Goal: Information Seeking & Learning: Learn about a topic

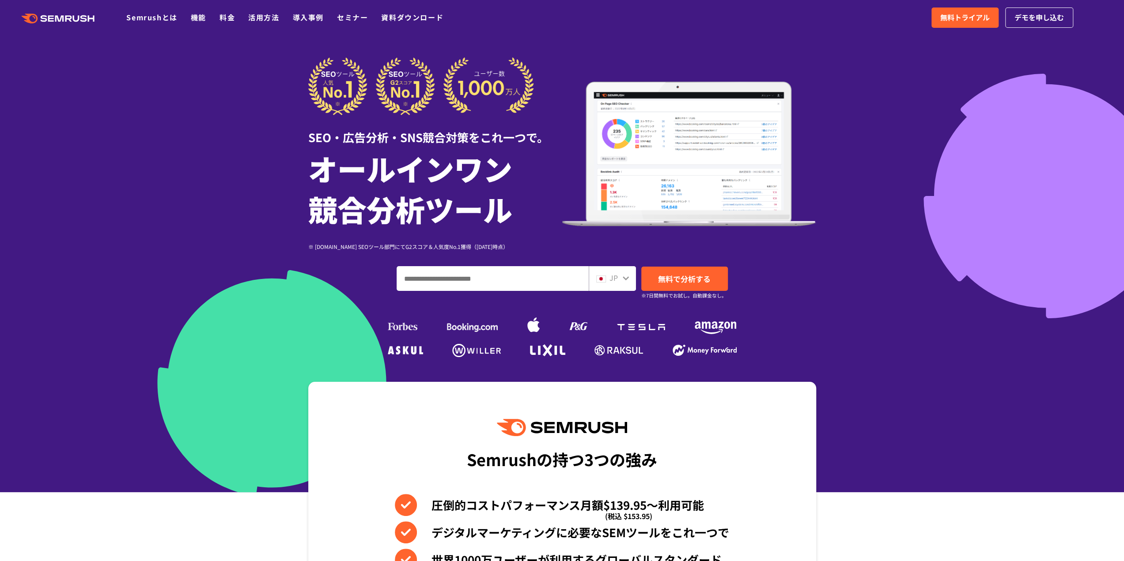
drag, startPoint x: 0, startPoint y: 0, endPoint x: 281, endPoint y: 379, distance: 471.4
click at [308, 360] on div "SEO・広告分析・SNS競合対策をこれ一つで。 オールインワン 競合分析ツール ※ [DOMAIN_NAME] SEOツール部門にてG2スコア＆人気度No.1…" at bounding box center [562, 208] width 508 height 303
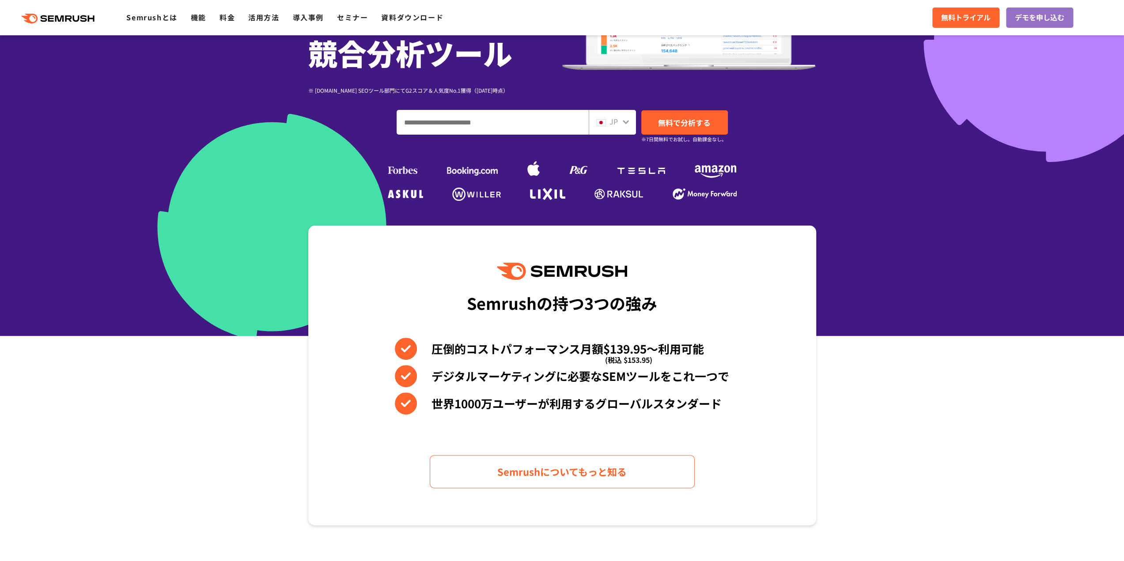
scroll to position [235, 0]
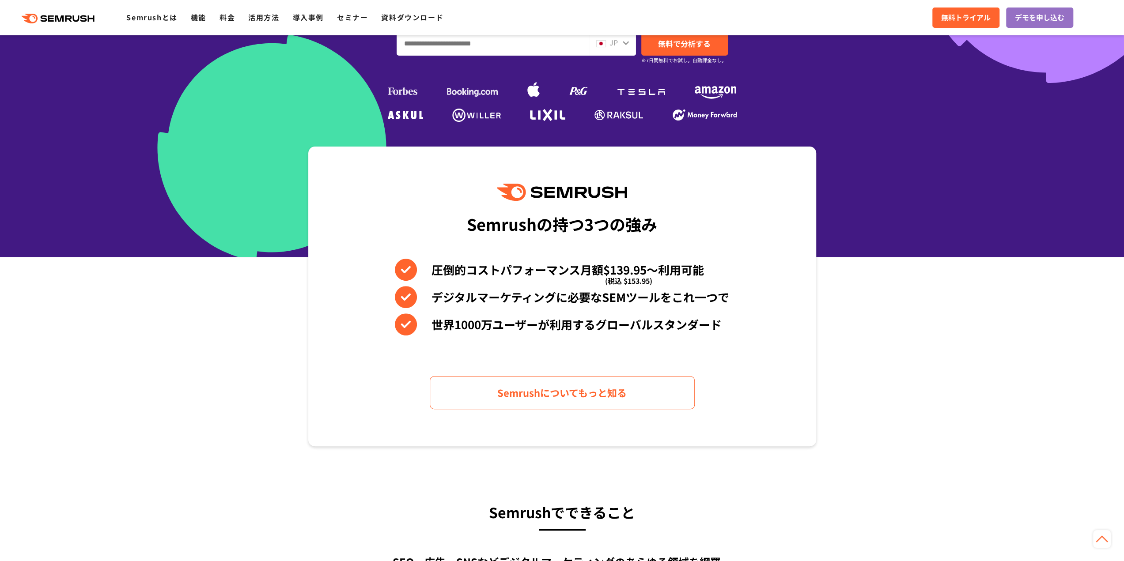
drag, startPoint x: 703, startPoint y: 422, endPoint x: 700, endPoint y: 417, distance: 5.9
click at [700, 417] on div "Semrushの持つ3つの強み 圧倒的コストパフォーマンス月額$139.95〜利用可能 (税込 $153.95) デジタルマーケティングに必要なSEMツールを…" at bounding box center [562, 297] width 508 height 300
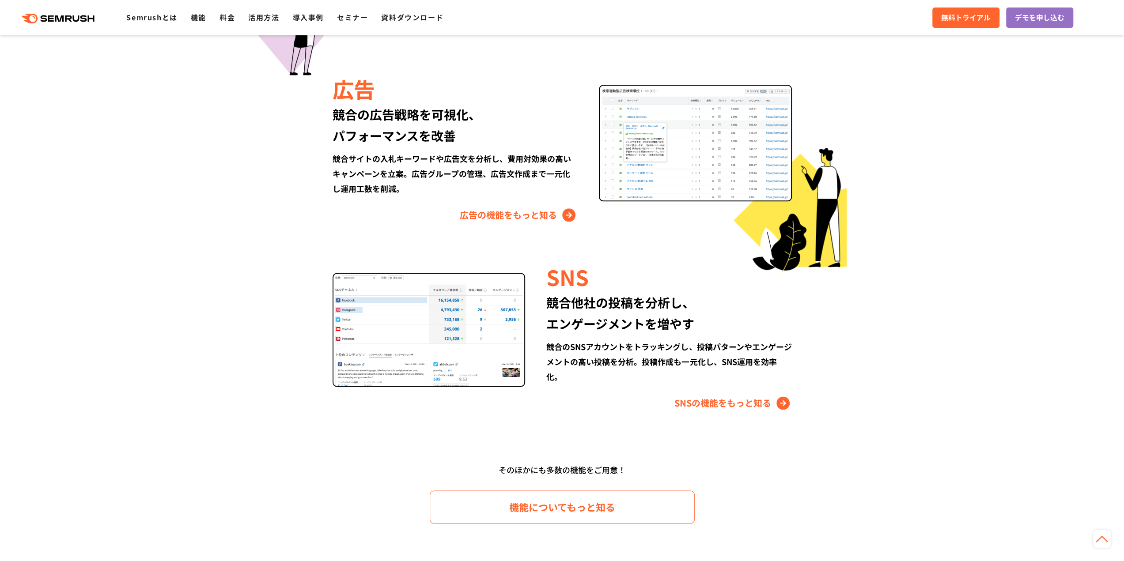
scroll to position [1001, 0]
click at [612, 364] on div "競合のSNSアカウントをトラッキングし、投稿パターンやエンゲージメントの高い投稿を分析。投稿作成も一元化し、SNS運用を効率化。" at bounding box center [668, 361] width 245 height 45
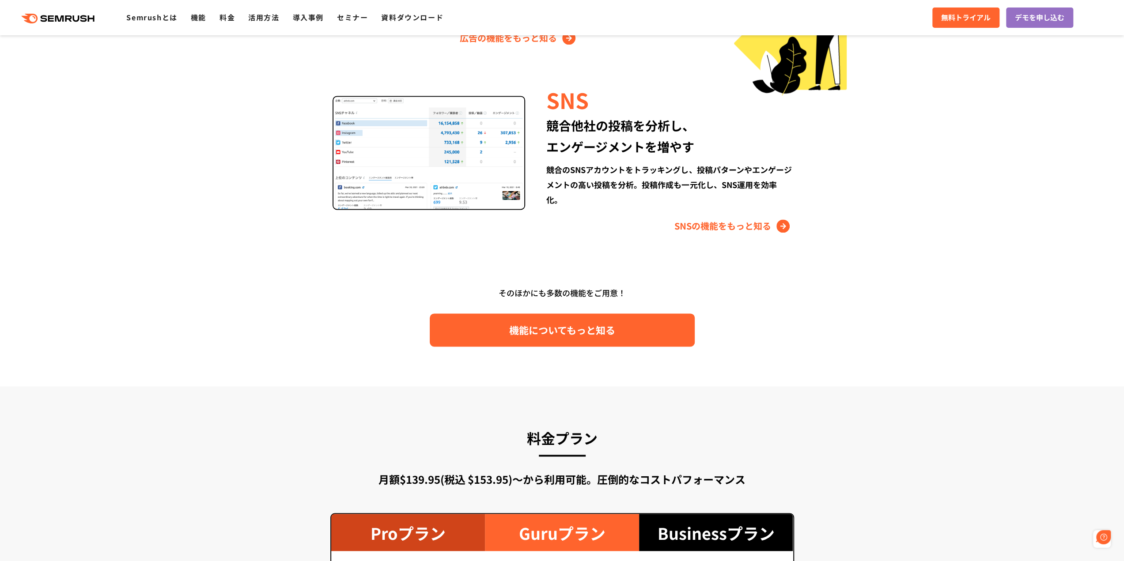
scroll to position [0, 0]
click at [579, 333] on span "機能についてもっと知る" at bounding box center [562, 329] width 106 height 15
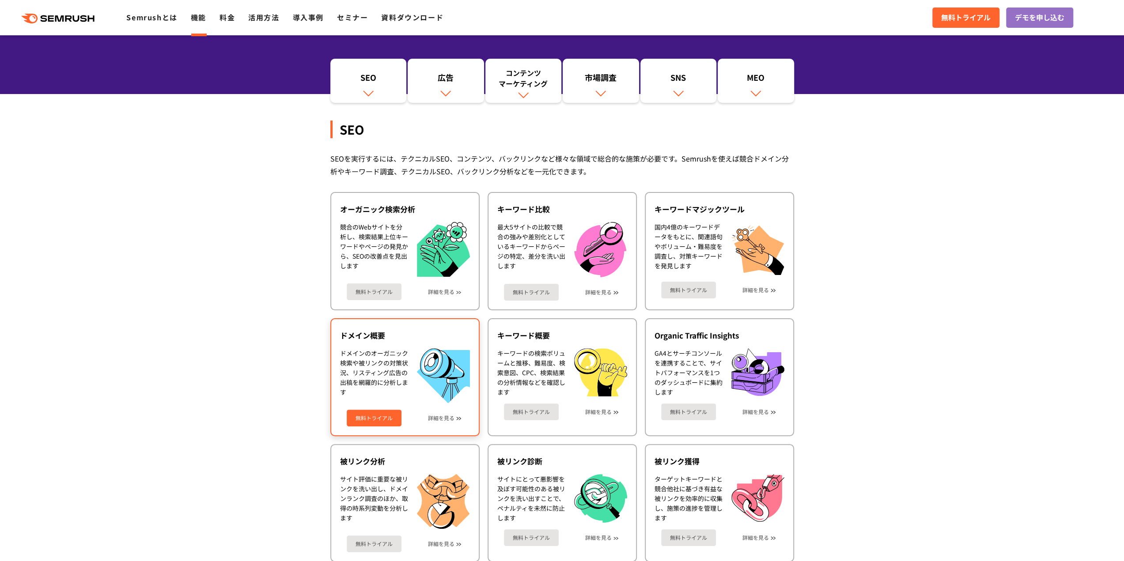
scroll to position [117, 0]
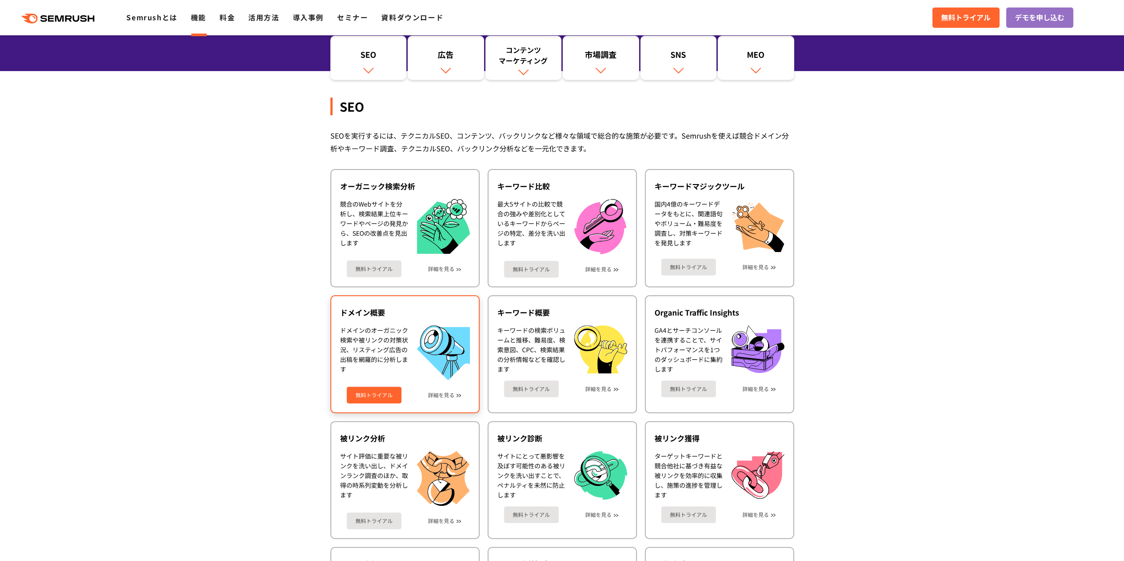
click at [382, 350] on div "ドメインのオーガニック検索や被リンクの対策状況、リスティング広告の出稿を網羅的に分析します" at bounding box center [374, 353] width 68 height 55
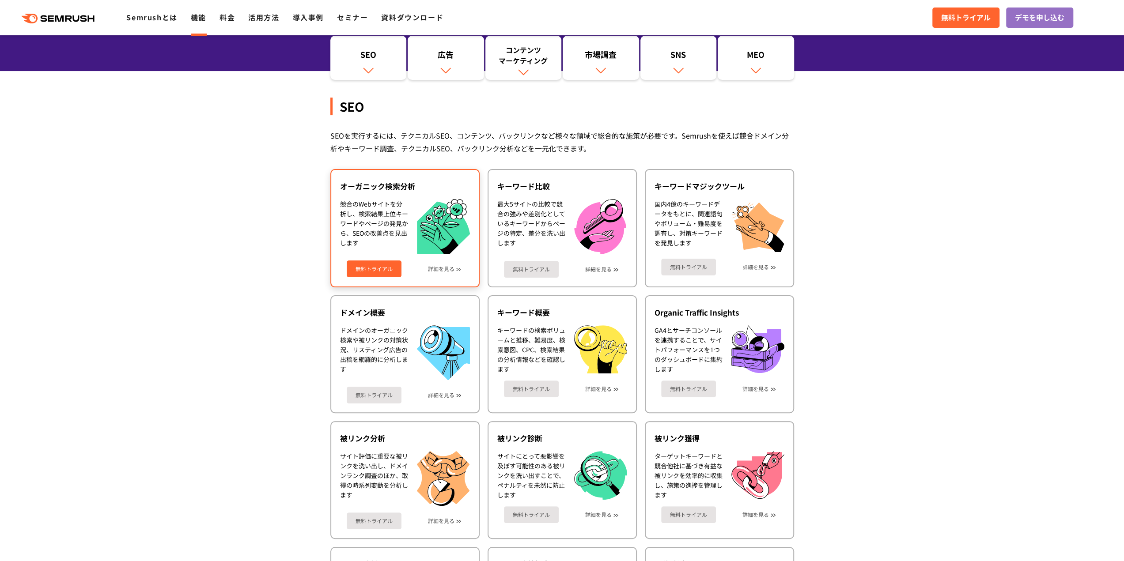
drag, startPoint x: 384, startPoint y: 229, endPoint x: 385, endPoint y: 223, distance: 5.9
click at [385, 227] on div "競合のWebサイトを分析し、検索結果上位キーワードやページの発見から、SEOの改善点を見出します" at bounding box center [374, 226] width 68 height 55
click at [386, 223] on div "競合のWebサイトを分析し、検索結果上位キーワードやページの発見から、SEOの改善点を見出します" at bounding box center [374, 226] width 68 height 55
drag, startPoint x: 386, startPoint y: 223, endPoint x: 351, endPoint y: 218, distance: 35.2
click at [383, 221] on div "競合のWebサイトを分析し、検索結果上位キーワードやページの発見から、SEOの改善点を見出します" at bounding box center [374, 226] width 68 height 55
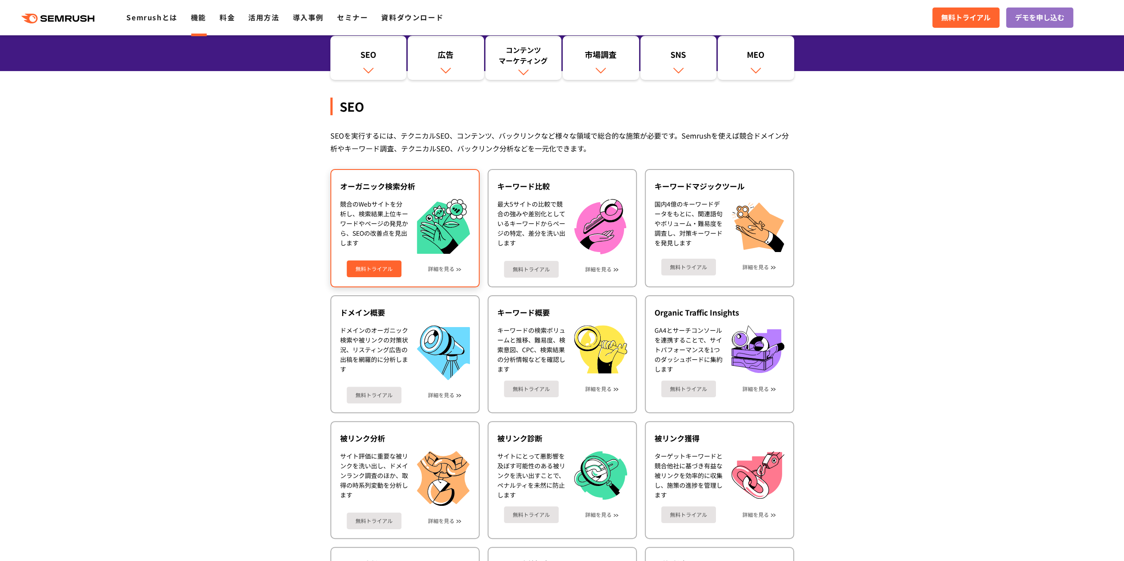
click at [357, 224] on div "競合のWebサイトを分析し、検索結果上位キーワードやページの発見から、SEOの改善点を見出します" at bounding box center [374, 226] width 68 height 55
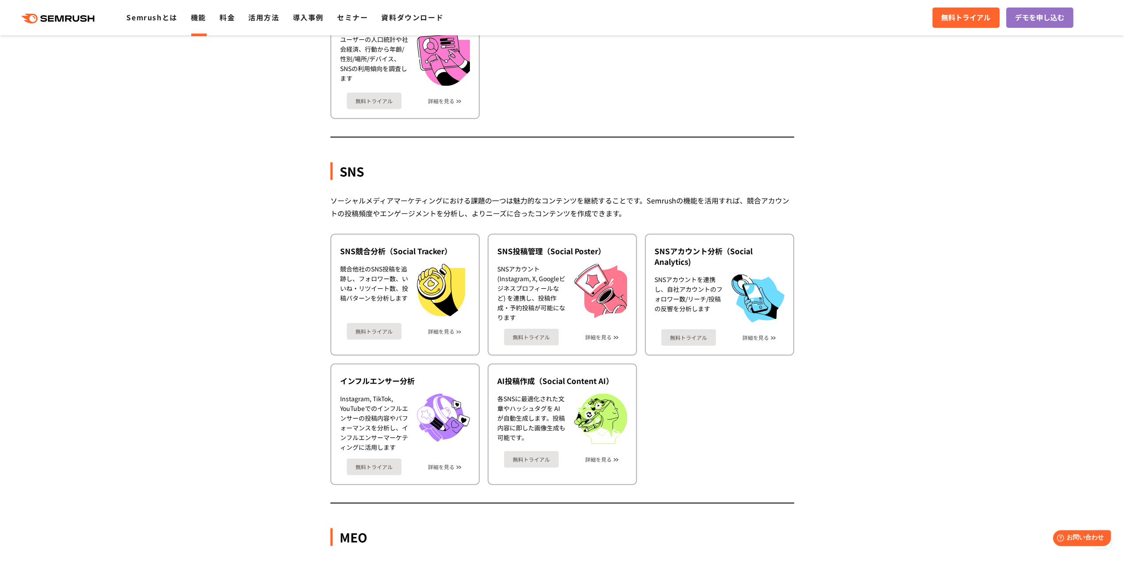
scroll to position [1767, 0]
